Goal: Task Accomplishment & Management: Use online tool/utility

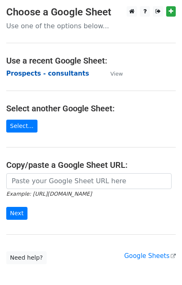
click at [52, 75] on strong "Prospects - consultants" at bounding box center [47, 73] width 83 height 7
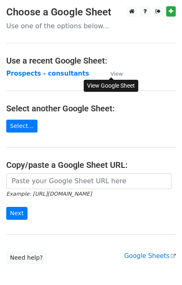
click at [117, 73] on small "View" at bounding box center [116, 74] width 12 height 6
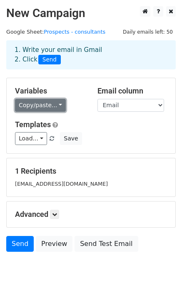
click at [54, 106] on link "Copy/paste..." at bounding box center [40, 105] width 51 height 13
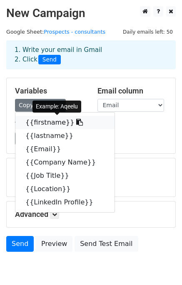
click at [35, 122] on link "{{firstname}}" at bounding box center [64, 122] width 99 height 13
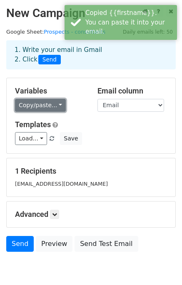
click at [32, 105] on link "Copy/paste..." at bounding box center [40, 105] width 51 height 13
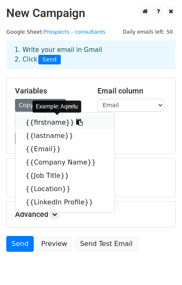
click at [31, 124] on link "{{firstname}}" at bounding box center [64, 122] width 99 height 13
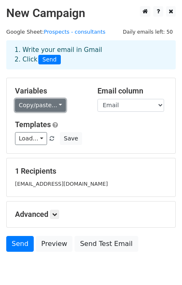
click at [49, 103] on link "Copy/paste..." at bounding box center [40, 105] width 51 height 13
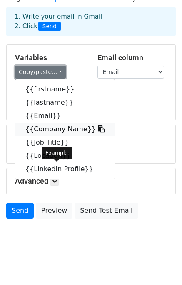
scroll to position [36, 0]
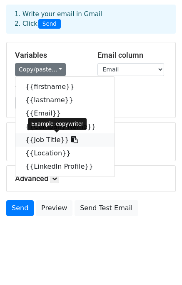
click at [37, 141] on link "{{Job Title}}" at bounding box center [64, 139] width 99 height 13
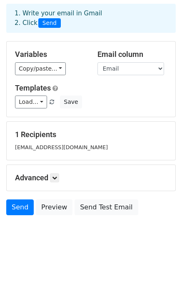
scroll to position [0, 0]
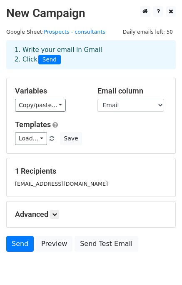
click at [69, 15] on h2 "New Campaign" at bounding box center [90, 13] width 169 height 14
click at [55, 31] on link "Prospects - consultants" at bounding box center [75, 32] width 62 height 6
click at [40, 177] on div "1 Recipients aqeeluibrahim@outlook.com" at bounding box center [91, 178] width 152 height 22
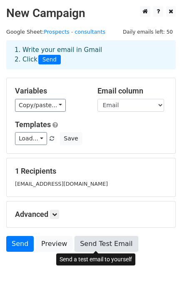
click at [90, 244] on link "Send Test Email" at bounding box center [105, 244] width 63 height 16
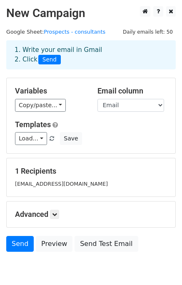
click at [54, 176] on div "1 Recipients aqeeluibrahim@outlook.com" at bounding box center [91, 178] width 152 height 22
drag, startPoint x: 37, startPoint y: 171, endPoint x: 37, endPoint y: 179, distance: 7.9
click at [37, 179] on div "1 Recipients aqeeluibrahim@outlook.com" at bounding box center [91, 178] width 152 height 22
click at [37, 179] on div "aqeeluibrahim@outlook.com" at bounding box center [91, 184] width 164 height 10
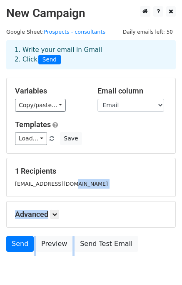
drag, startPoint x: 64, startPoint y: 184, endPoint x: 69, endPoint y: 285, distance: 101.1
click at [69, 285] on html "New Campaign Daily emails left: 50 Google Sheet: Prospects - consultants 1. Wri…" at bounding box center [91, 161] width 182 height 322
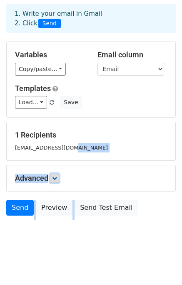
click at [57, 179] on icon at bounding box center [54, 178] width 5 height 5
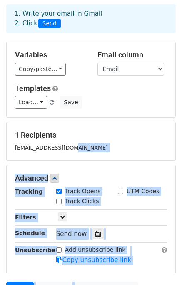
click at [93, 174] on h5 "Advanced" at bounding box center [91, 178] width 152 height 9
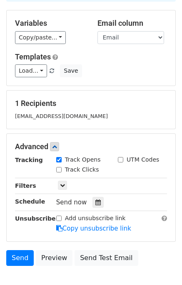
scroll to position [0, 0]
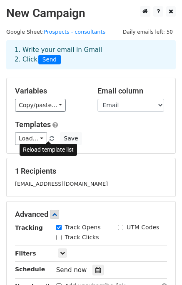
click at [49, 135] on link at bounding box center [52, 138] width 7 height 6
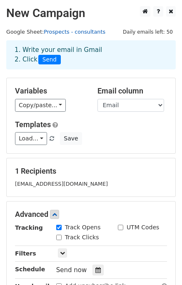
click at [85, 33] on link "Prospects - consultants" at bounding box center [75, 32] width 62 height 6
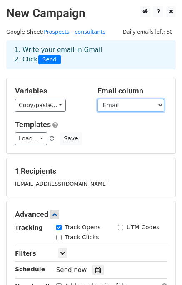
click at [114, 108] on select "firstname lastname Email Company Name Job Title Location LinkedIn Profile" at bounding box center [130, 105] width 66 height 13
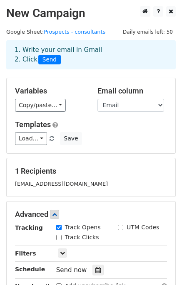
click at [83, 93] on h5 "Variables" at bounding box center [50, 90] width 70 height 9
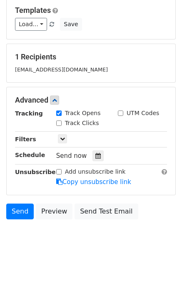
scroll to position [116, 0]
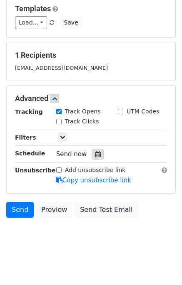
click at [92, 153] on div at bounding box center [97, 154] width 11 height 11
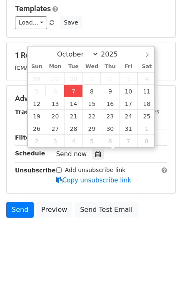
type input "2025-10-07 15:32"
type input "03"
type input "32"
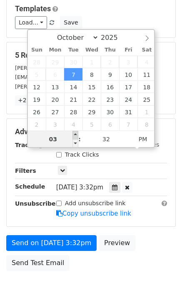
type input "2025-10-07 16:32"
type input "04"
click at [74, 135] on span at bounding box center [75, 135] width 6 height 8
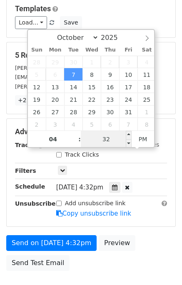
click at [113, 139] on input "32" at bounding box center [106, 139] width 51 height 17
type input "10"
type input "2025-10-07 16:10"
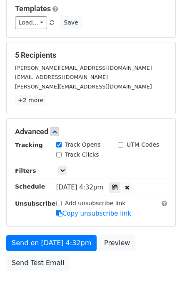
click at [155, 157] on div "Track Clicks" at bounding box center [111, 155] width 123 height 10
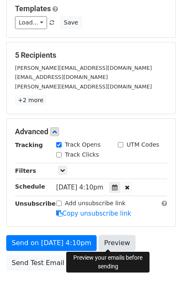
click at [110, 241] on link "Preview" at bounding box center [116, 243] width 37 height 16
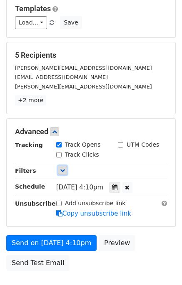
click at [62, 168] on icon at bounding box center [62, 170] width 5 height 5
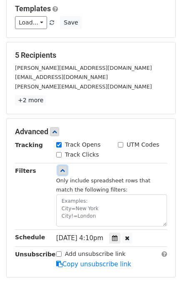
click at [62, 168] on icon at bounding box center [62, 170] width 5 height 5
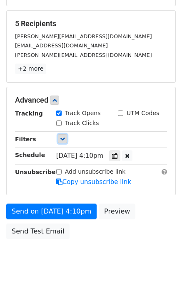
scroll to position [170, 0]
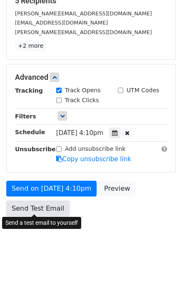
click at [60, 204] on link "Send Test Email" at bounding box center [37, 209] width 63 height 16
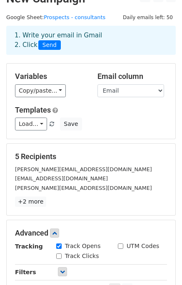
scroll to position [12, 0]
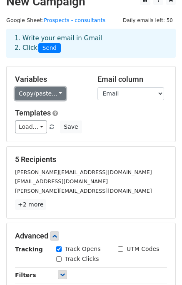
click at [50, 97] on link "Copy/paste..." at bounding box center [40, 93] width 51 height 13
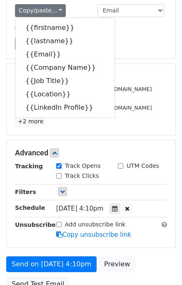
click at [135, 105] on div "Amy@synapticpotential.com" at bounding box center [91, 108] width 164 height 10
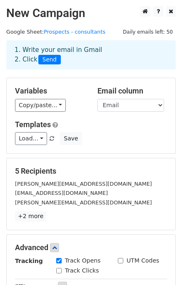
scroll to position [170, 0]
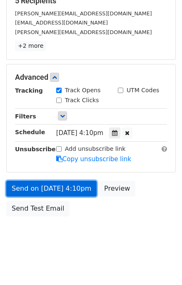
click at [25, 186] on link "Send on Oct 7 at 4:10pm" at bounding box center [51, 189] width 90 height 16
